Goal: Transaction & Acquisition: Purchase product/service

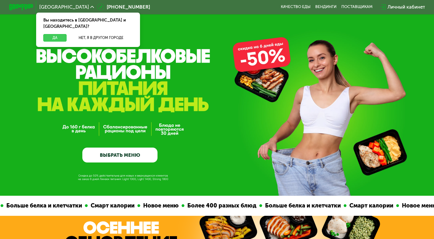
click at [60, 34] on button "Да" at bounding box center [54, 37] width 23 height 7
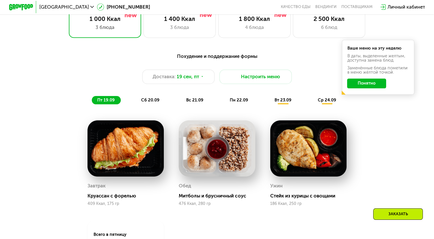
scroll to position [459, 0]
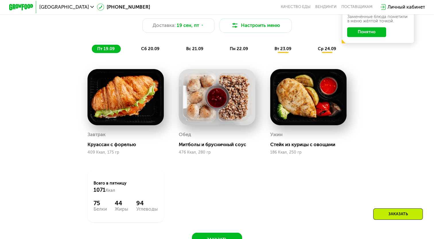
click at [149, 50] on span "сб 20.09" at bounding box center [150, 48] width 18 height 5
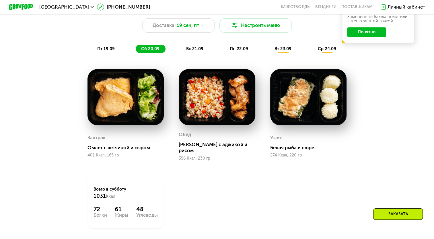
click at [206, 51] on div "вс 21.09" at bounding box center [195, 49] width 29 height 8
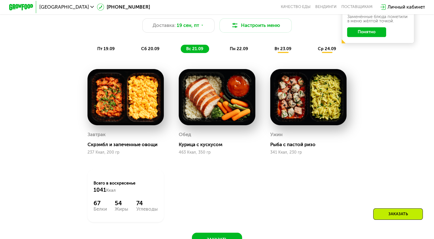
click at [241, 51] on span "пн 22.09" at bounding box center [239, 48] width 18 height 5
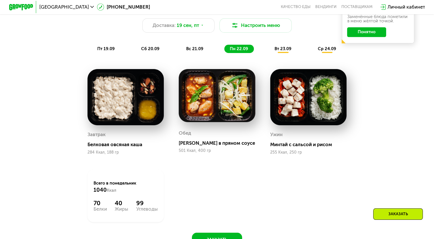
click at [295, 48] on div "вт 23.09" at bounding box center [283, 49] width 28 height 8
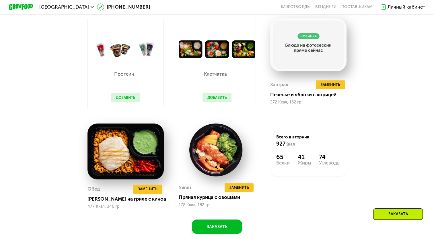
scroll to position [488, 0]
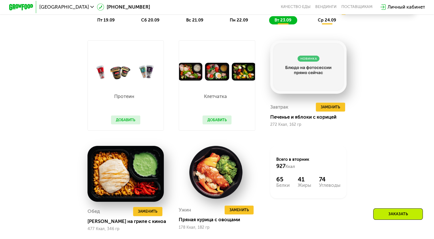
click at [407, 123] on div "Похудение и поддержание формы Доставка: [DATE] Настроить меню пт 19.09 сб 20.09…" at bounding box center [217, 118] width 434 height 308
click at [113, 81] on img at bounding box center [126, 72] width 76 height 18
click at [224, 125] on button "Добавить" at bounding box center [217, 120] width 29 height 9
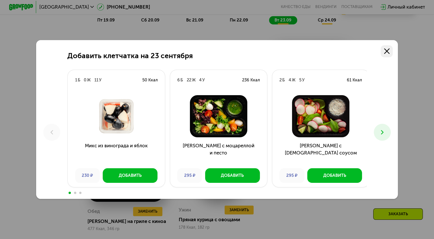
click at [385, 54] on link at bounding box center [387, 51] width 12 height 12
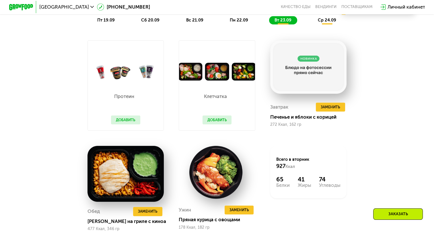
scroll to position [697, 0]
